Goal: Task Accomplishment & Management: Manage account settings

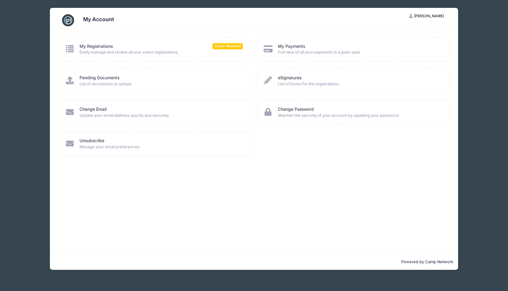
click at [145, 51] on span "Easily manage and review all your event registrations." at bounding box center [161, 52] width 163 height 6
click at [89, 45] on link "My Registrations" at bounding box center [96, 46] width 33 height 6
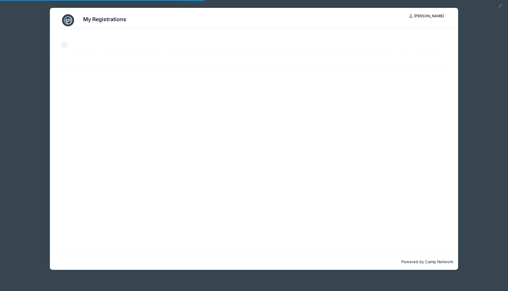
select select "50"
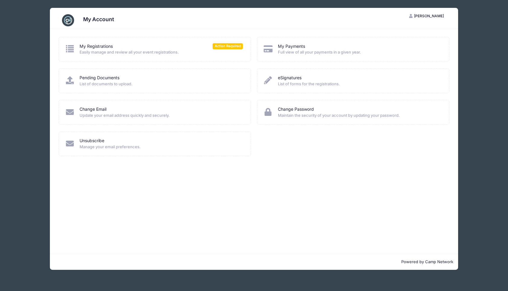
click at [476, 25] on div "My Account RN Rosemary Nolan-Valentino My Account Logout My Registrations Actio…" at bounding box center [254, 139] width 490 height 278
click at [10, 15] on div "My Account RN Rosemary Nolan-Valentino My Account Logout My Registrations Actio…" at bounding box center [254, 139] width 490 height 278
